Goal: Communication & Community: Ask a question

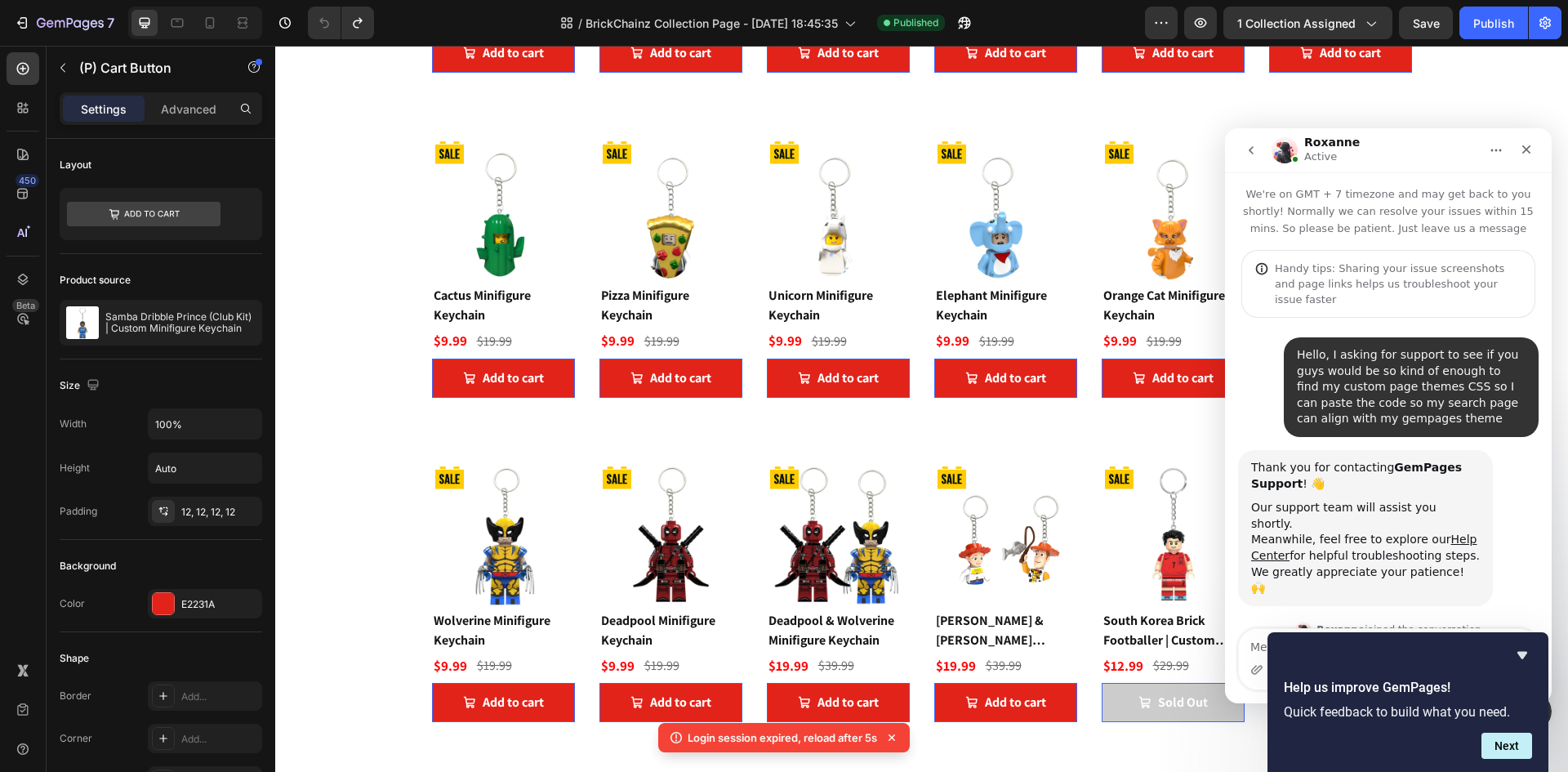
scroll to position [183, 0]
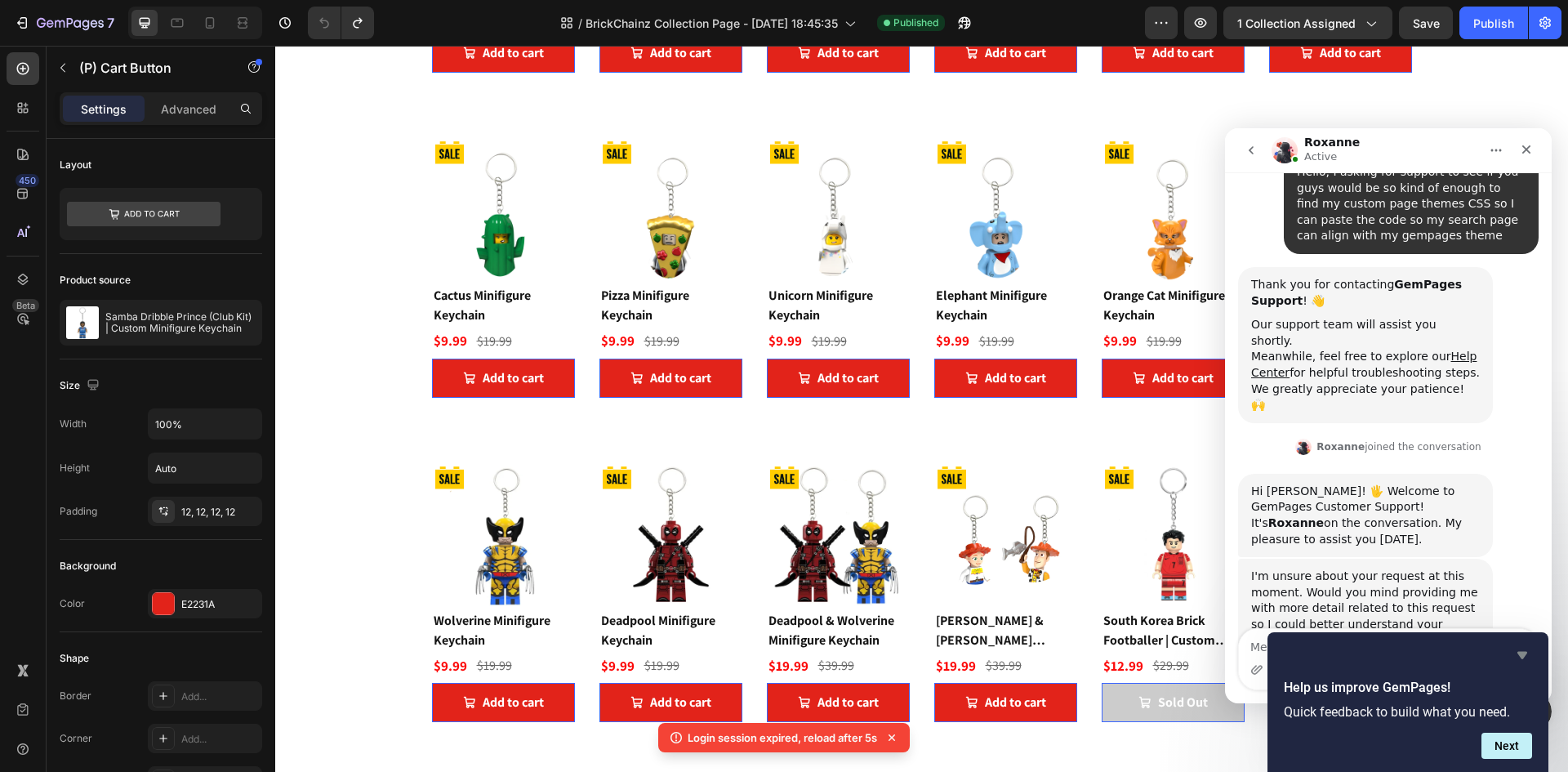
click at [1523, 655] on icon "Hide survey" at bounding box center [1523, 656] width 10 height 7
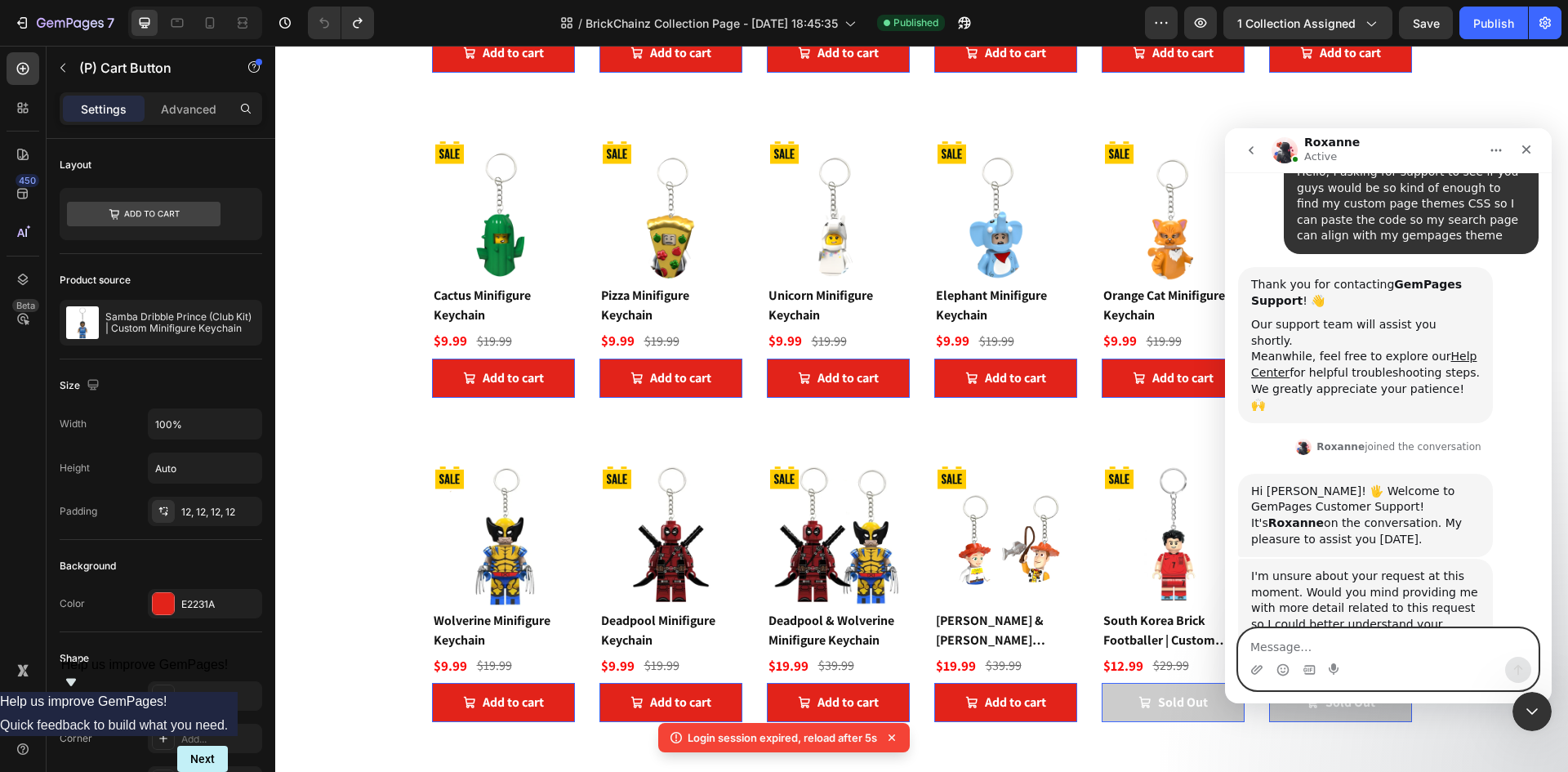
click at [1377, 646] on textarea "Message…" at bounding box center [1389, 643] width 299 height 28
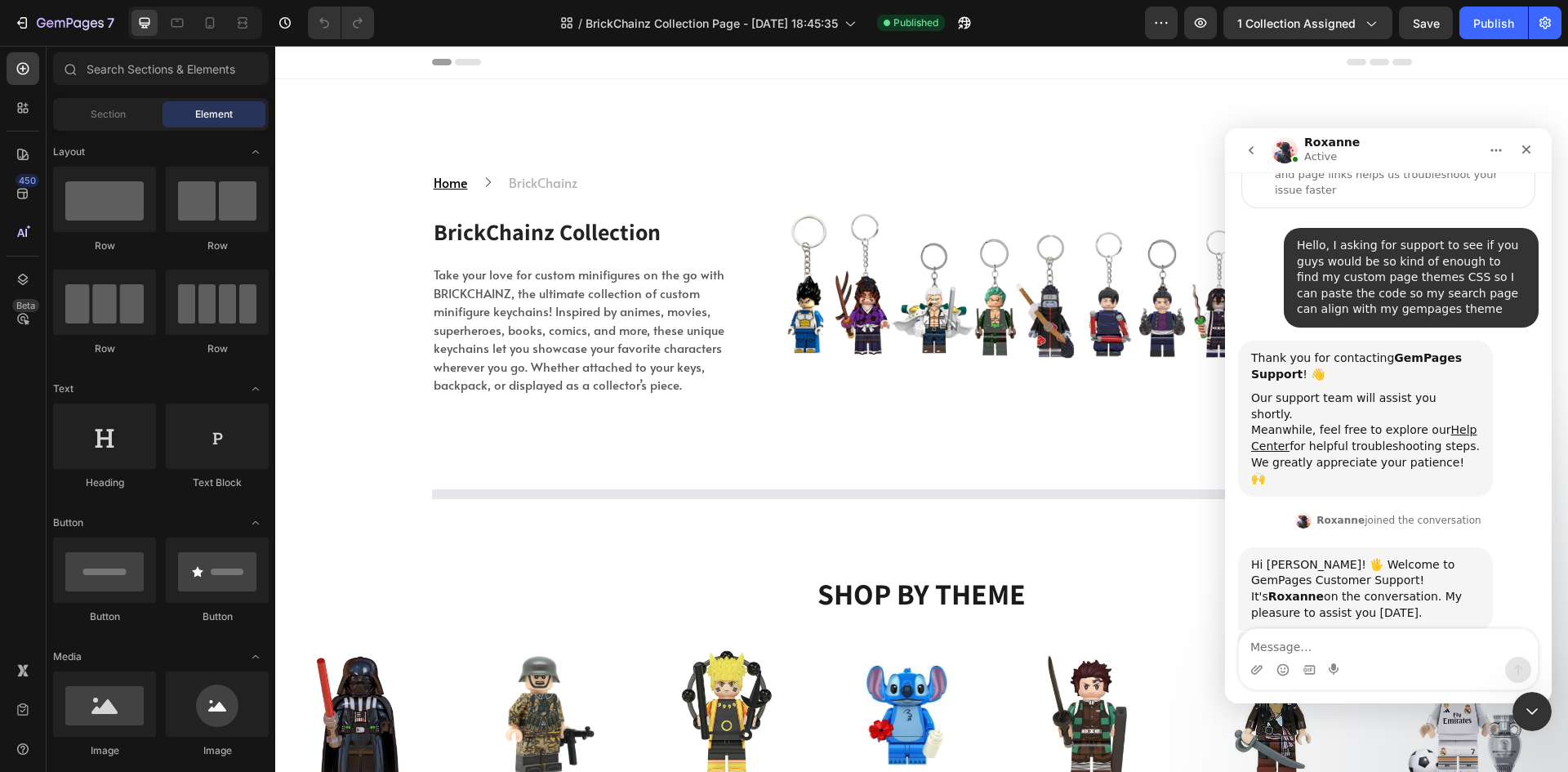
scroll to position [183, 0]
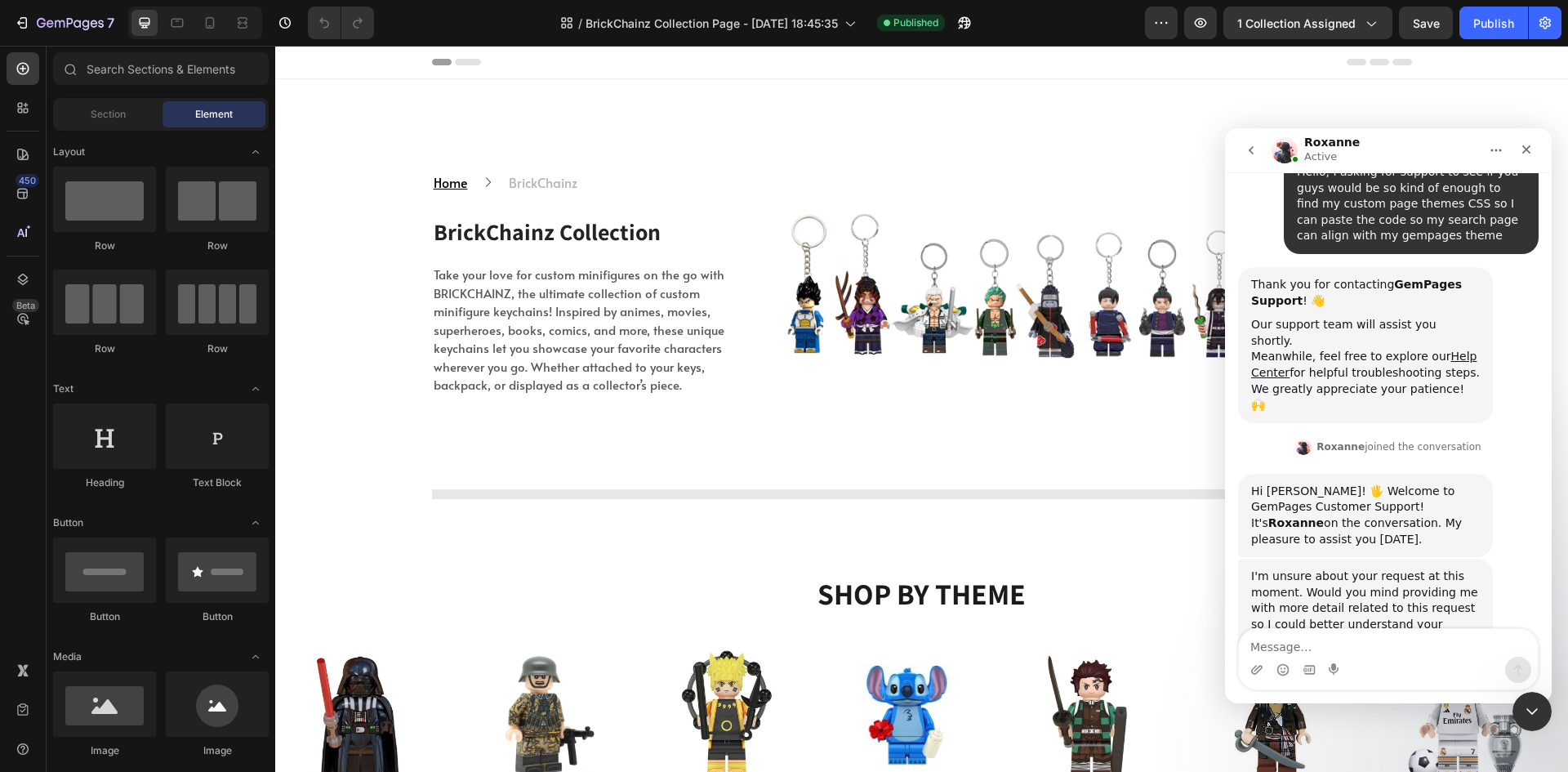
click at [1320, 639] on textarea "Message…" at bounding box center [1389, 643] width 299 height 28
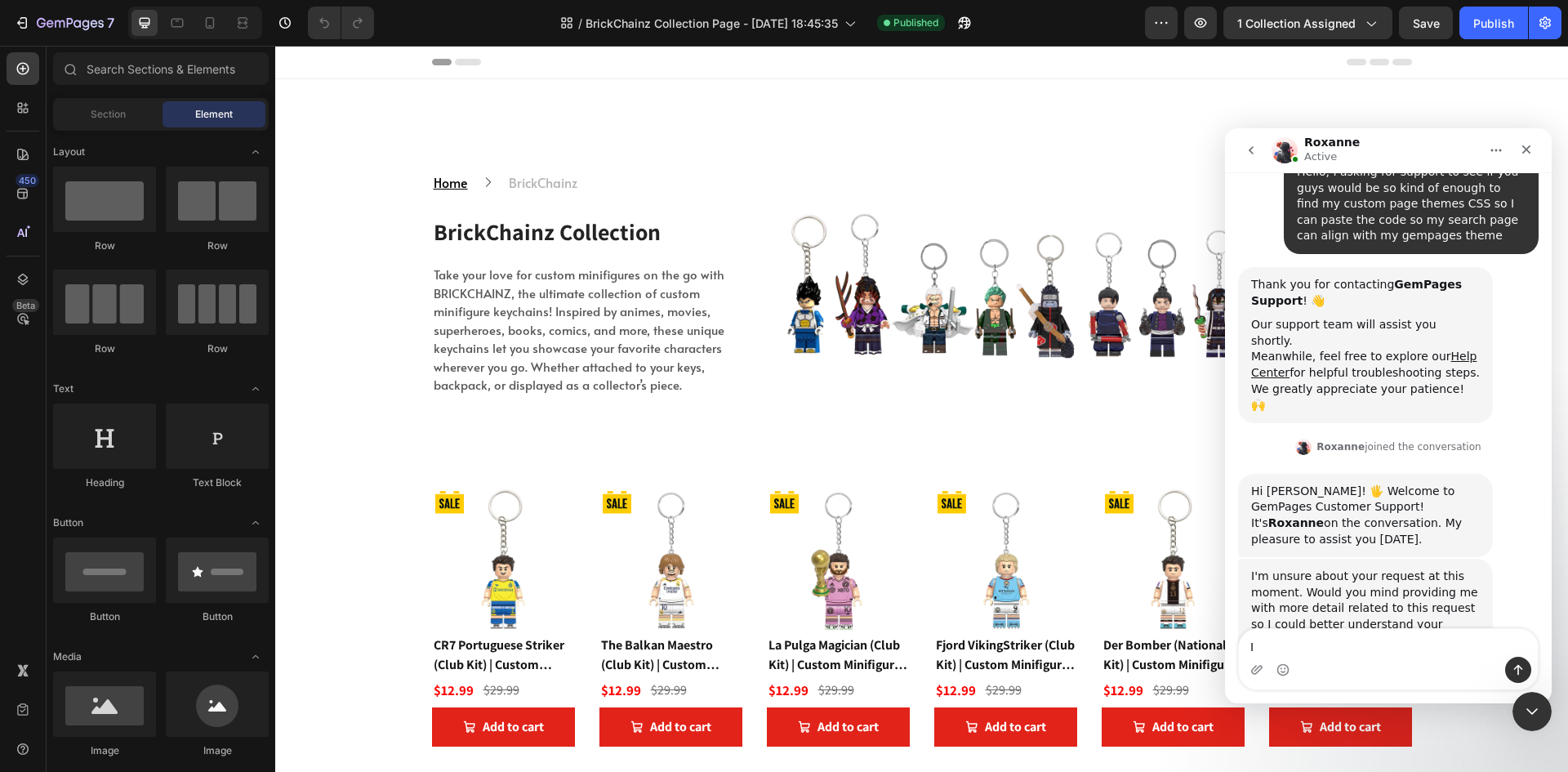
type textarea "I"
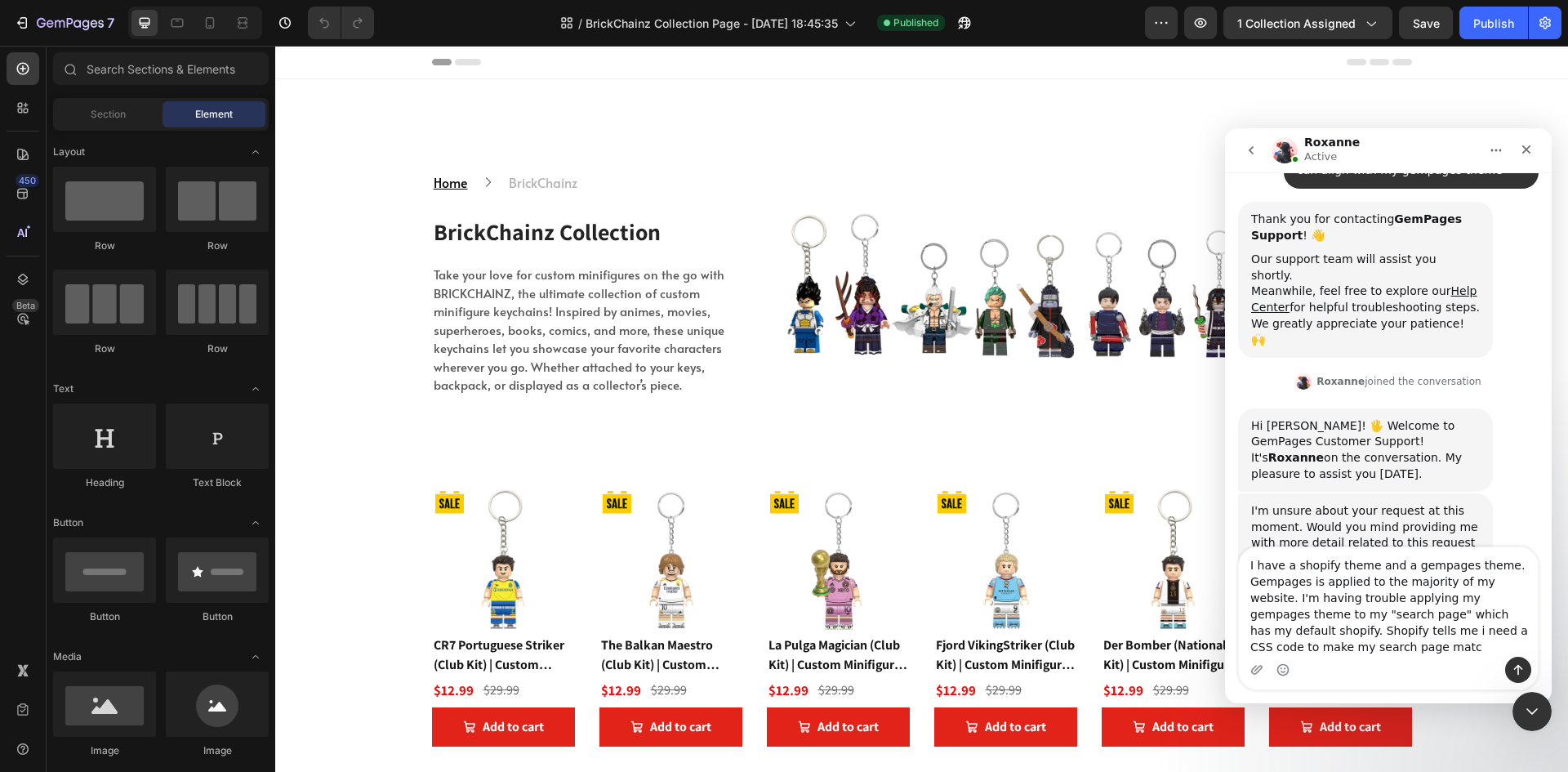
scroll to position [265, 0]
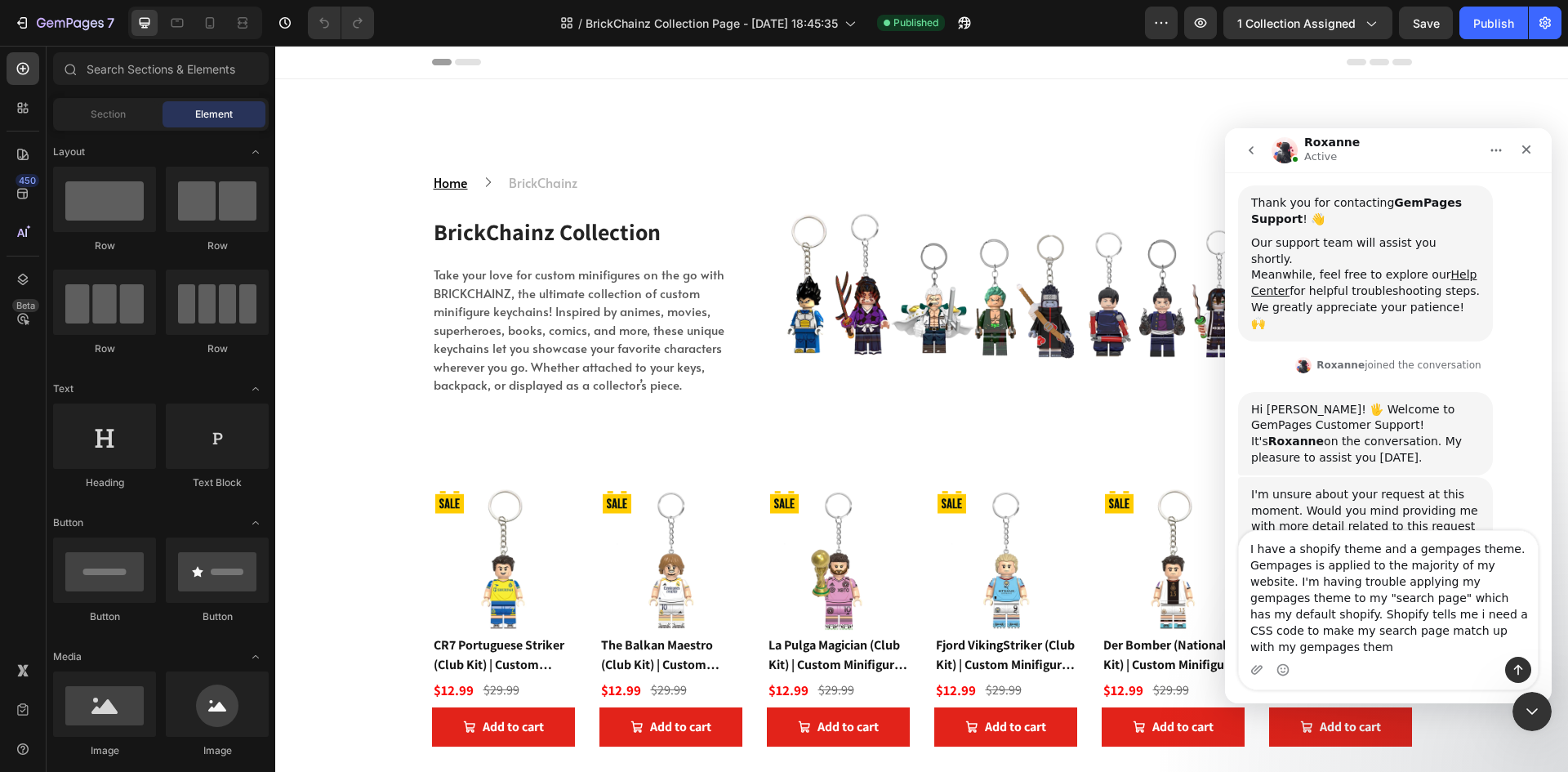
type textarea "I have a shopify theme and a gempages theme. Gempages is applied to the majorit…"
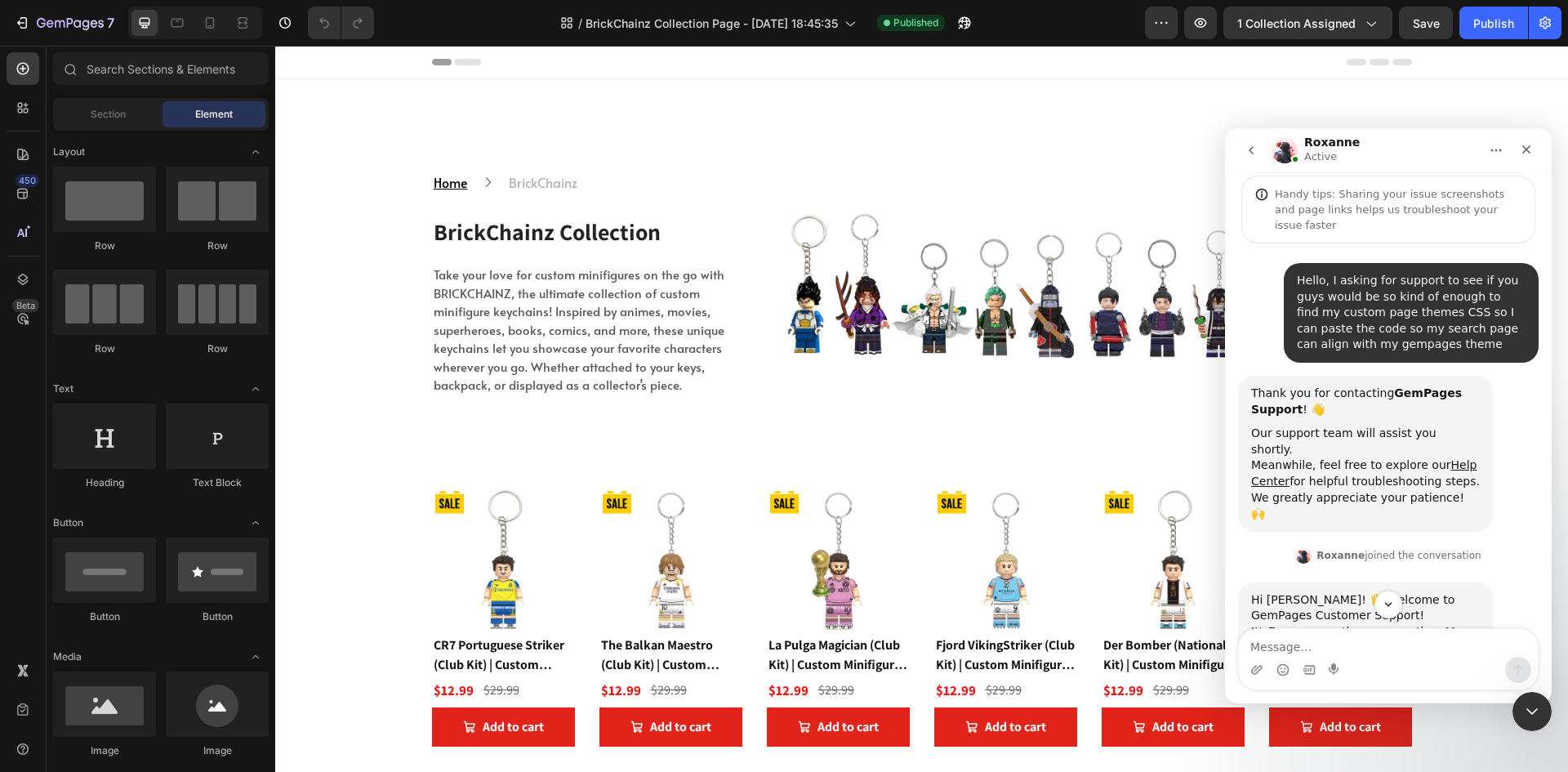
scroll to position [328, 0]
